Goal: Find specific page/section: Find specific page/section

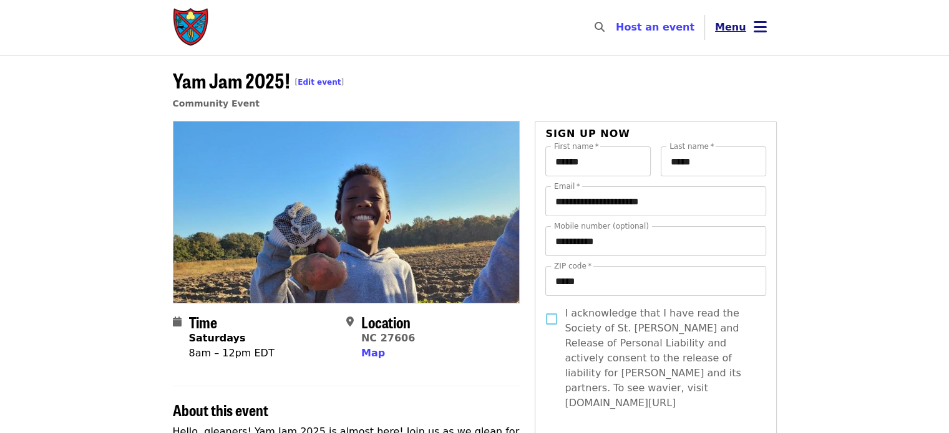
click at [733, 34] on span "Menu" at bounding box center [730, 27] width 31 height 15
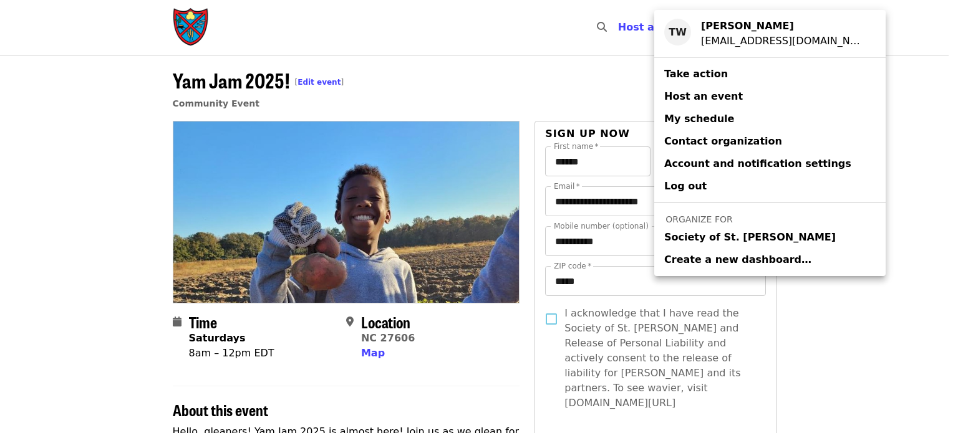
click at [687, 231] on span "Society of St. [PERSON_NAME]" at bounding box center [749, 237] width 171 height 15
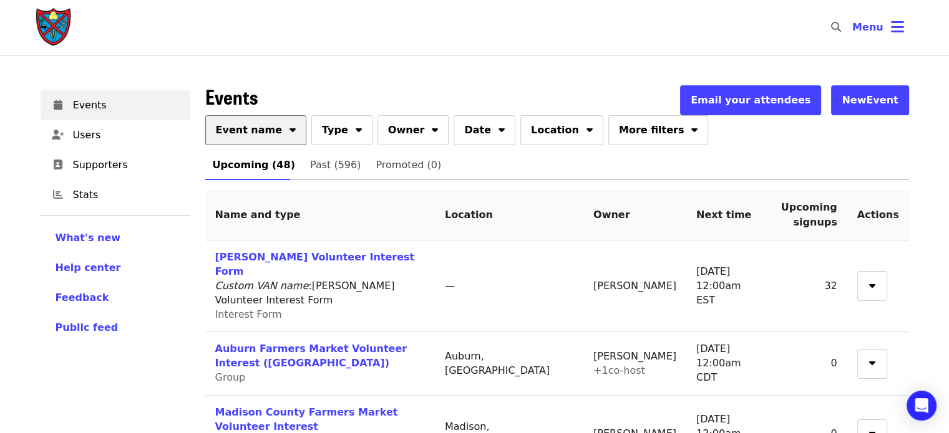
click at [269, 135] on button "Event name" at bounding box center [256, 130] width 102 height 30
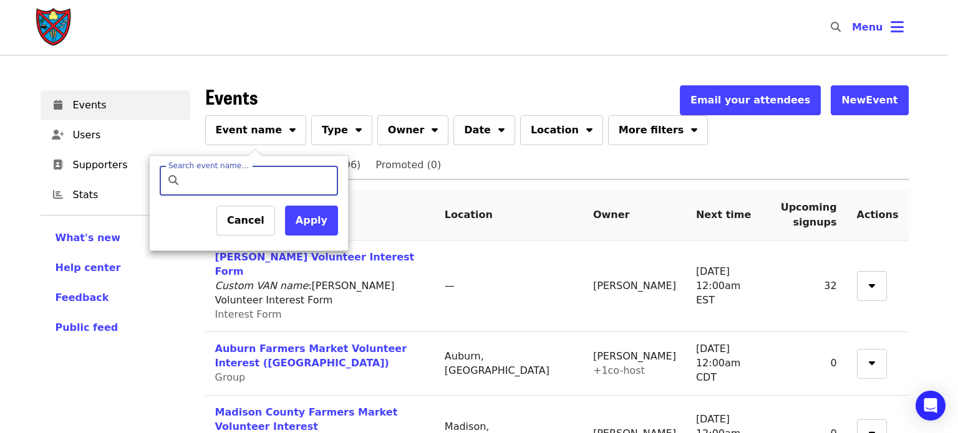
click at [260, 175] on input "Search event name…" at bounding box center [259, 181] width 147 height 30
type input "*******"
click at [307, 226] on button "Apply" at bounding box center [311, 221] width 53 height 30
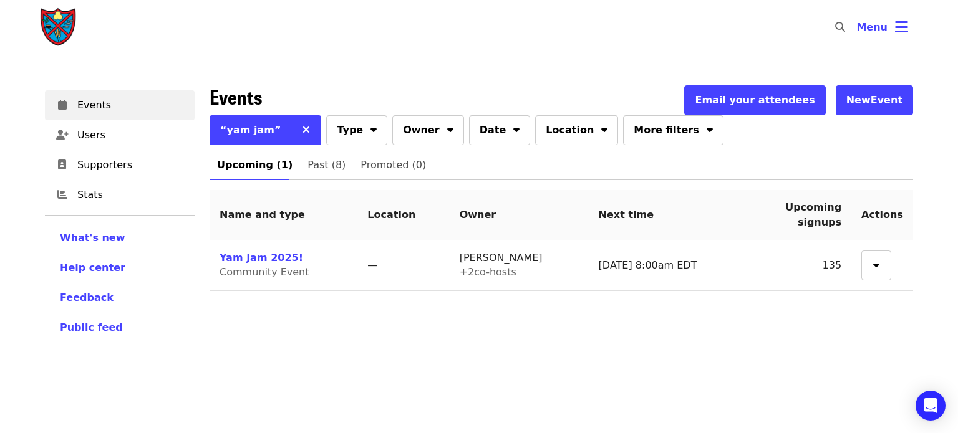
click at [256, 249] on td "Yam Jam 2025! Community Event" at bounding box center [284, 266] width 148 height 51
click at [256, 256] on link "Yam Jam 2025!" at bounding box center [262, 258] width 84 height 12
